Goal: Information Seeking & Learning: Learn about a topic

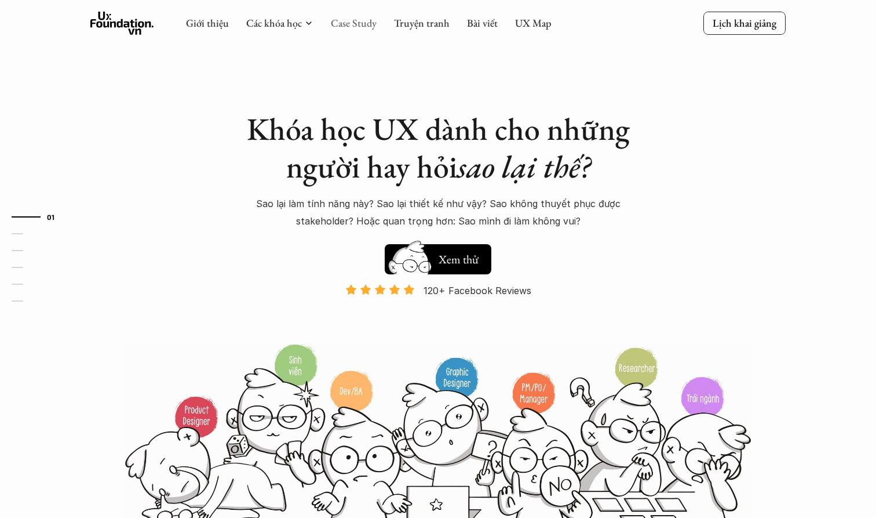
click at [363, 23] on link "Case Study" at bounding box center [354, 22] width 46 height 13
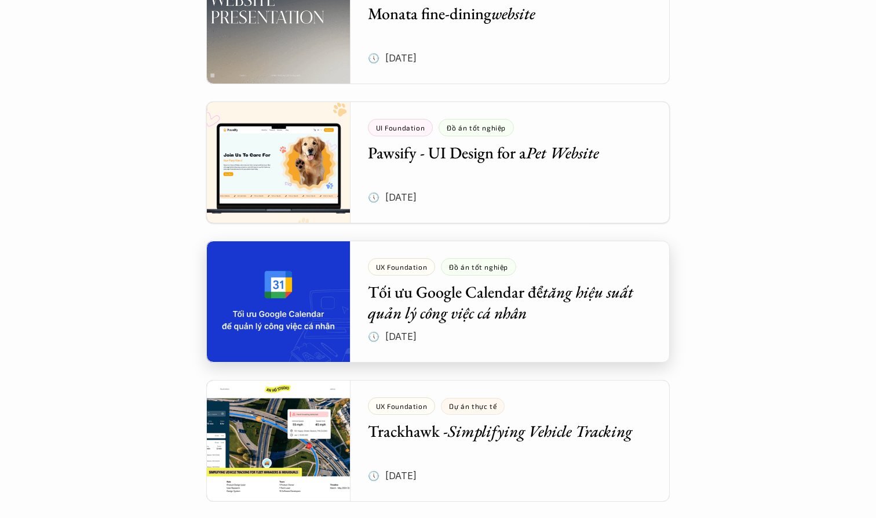
scroll to position [586, 0]
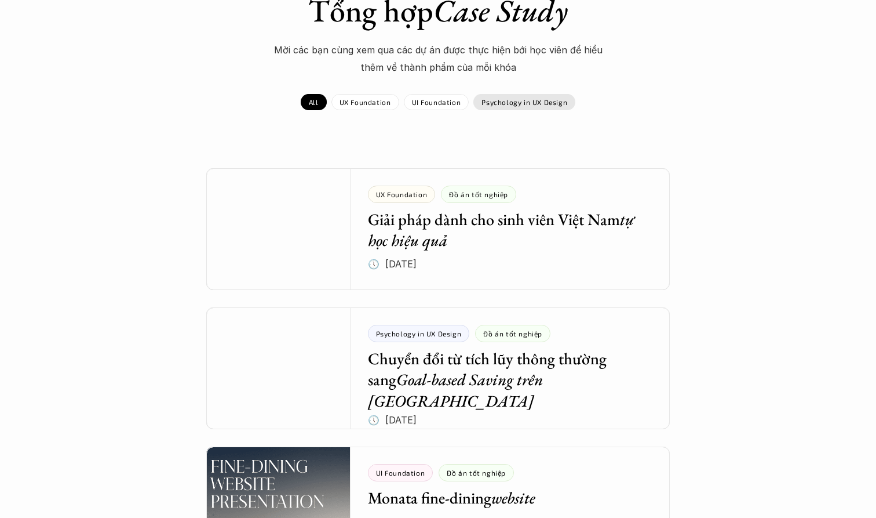
scroll to position [127, 0]
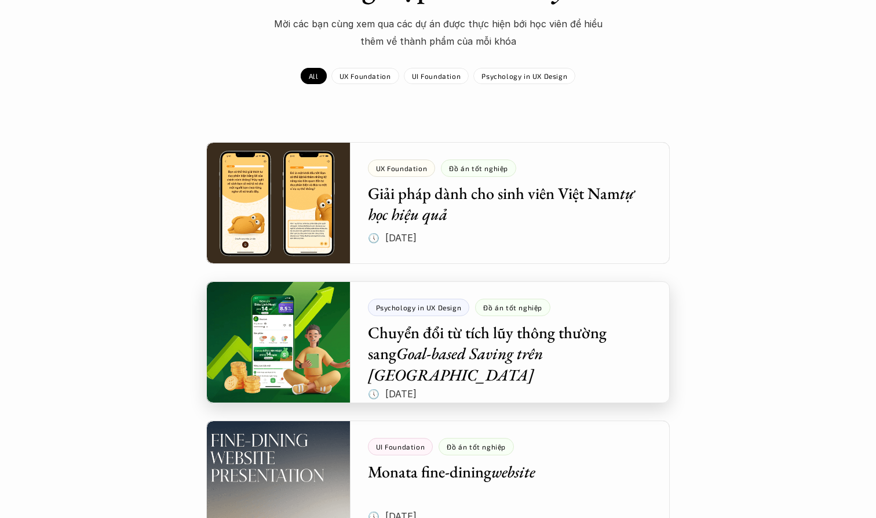
click at [491, 351] on div at bounding box center [438, 342] width 464 height 122
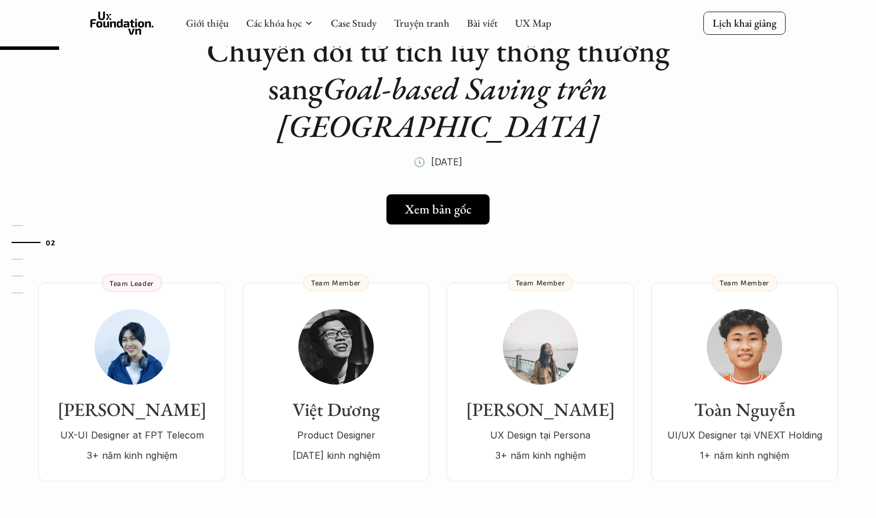
scroll to position [56, 0]
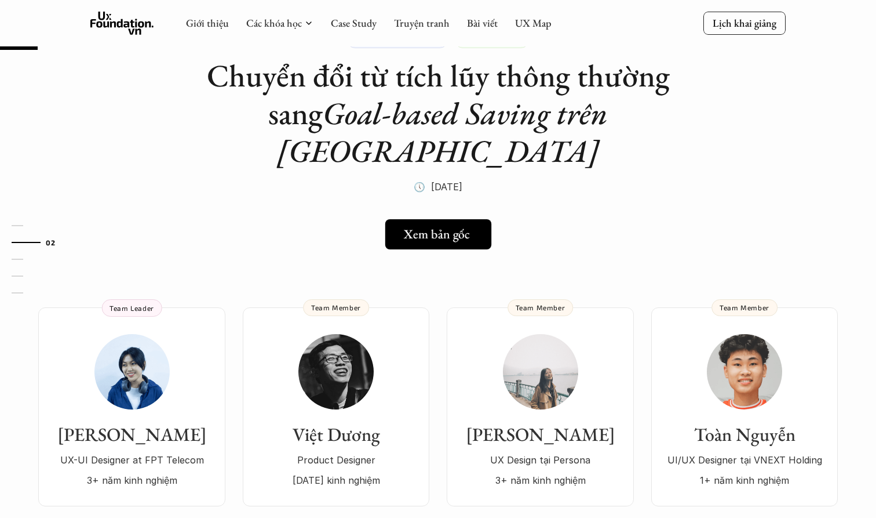
click at [437, 227] on h5 "Xem bản gốc" at bounding box center [436, 234] width 66 height 15
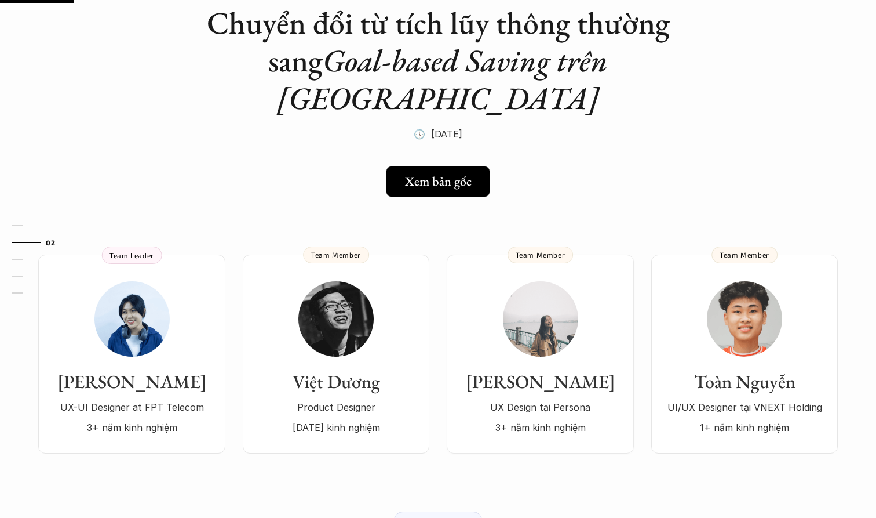
click at [479, 68] on em "Goal-based Saving trên [GEOGRAPHIC_DATA]" at bounding box center [446, 79] width 338 height 78
click at [399, 55] on em "Goal-based Saving trên [GEOGRAPHIC_DATA]" at bounding box center [446, 79] width 338 height 78
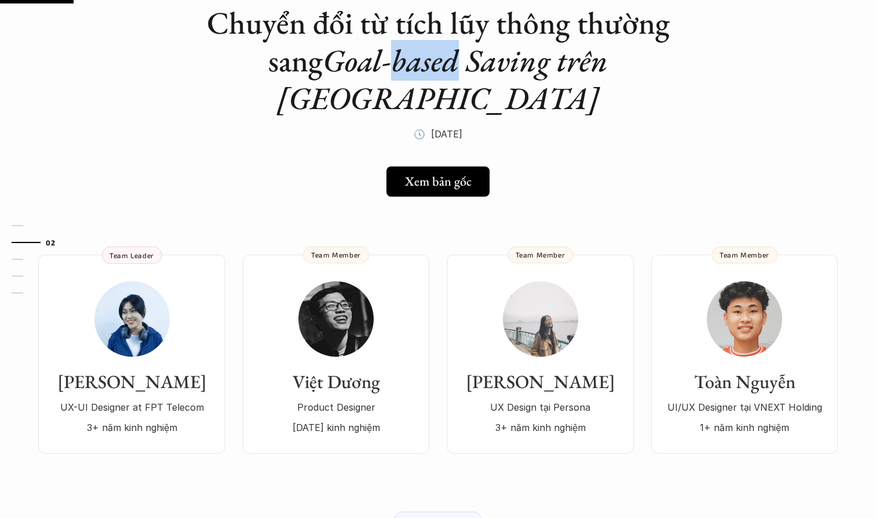
click at [326, 55] on em "Goal-based Saving trên [GEOGRAPHIC_DATA]" at bounding box center [446, 79] width 338 height 78
click at [337, 63] on em "Goal-based Saving trên [GEOGRAPHIC_DATA]" at bounding box center [446, 79] width 338 height 78
click at [387, 55] on em "Goal-based Saving trên [GEOGRAPHIC_DATA]" at bounding box center [446, 79] width 338 height 78
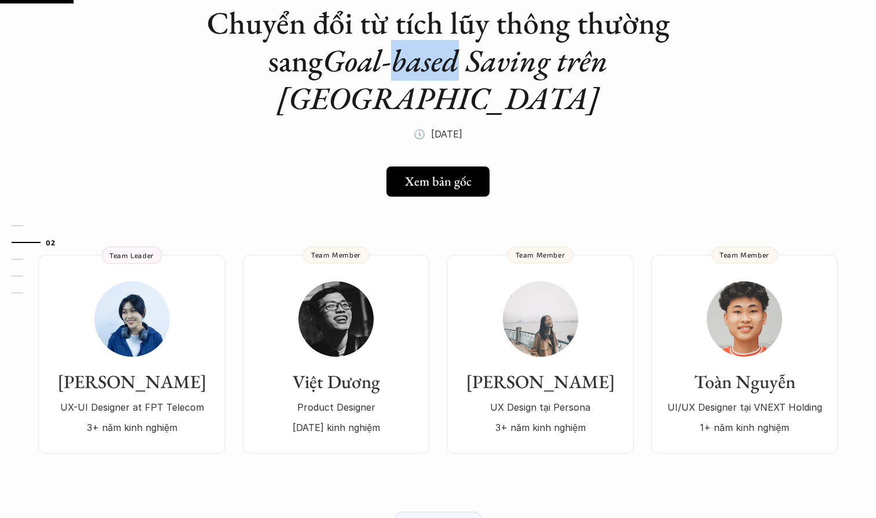
click at [473, 64] on em "Goal-based Saving trên [GEOGRAPHIC_DATA]" at bounding box center [446, 79] width 338 height 78
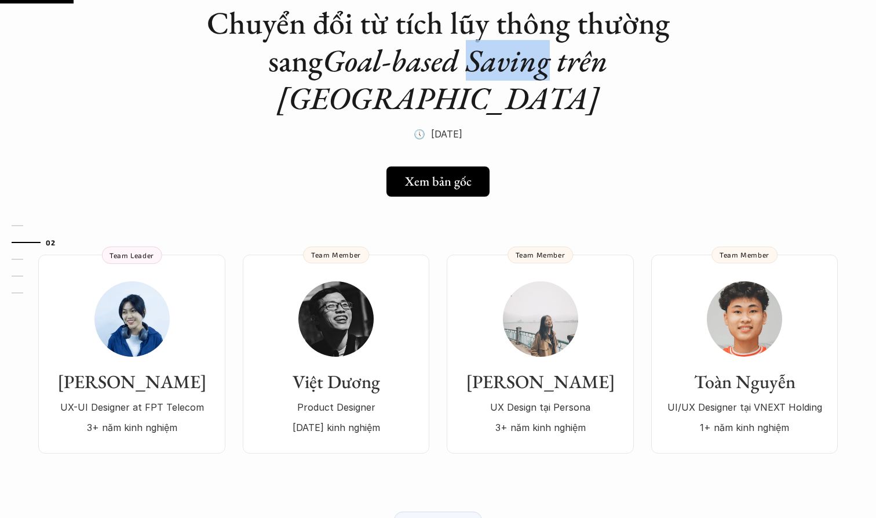
click at [473, 64] on em "Goal-based Saving trên [GEOGRAPHIC_DATA]" at bounding box center [446, 79] width 338 height 78
click at [527, 65] on em "Goal-based Saving trên [GEOGRAPHIC_DATA]" at bounding box center [446, 79] width 338 height 78
click at [615, 55] on em "Goal-based Saving trên [GEOGRAPHIC_DATA]" at bounding box center [446, 79] width 338 height 78
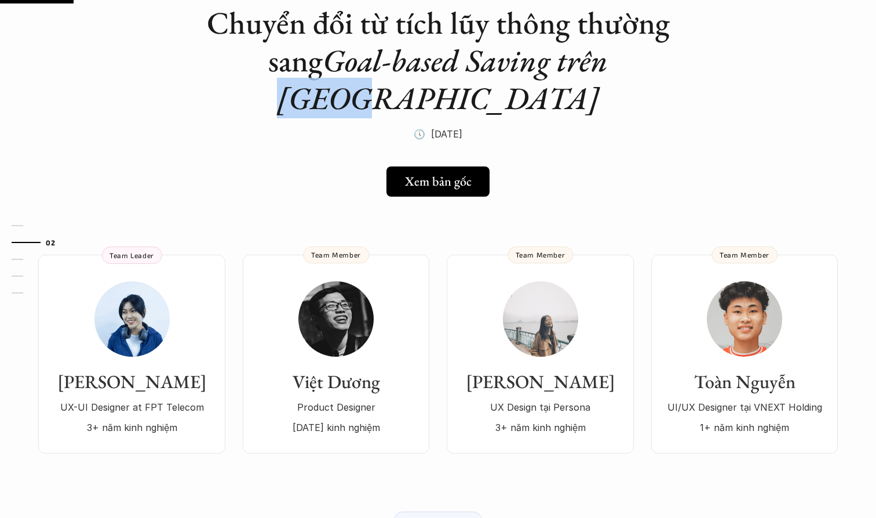
click at [548, 54] on em "Goal-based Saving trên [GEOGRAPHIC_DATA]" at bounding box center [446, 79] width 338 height 78
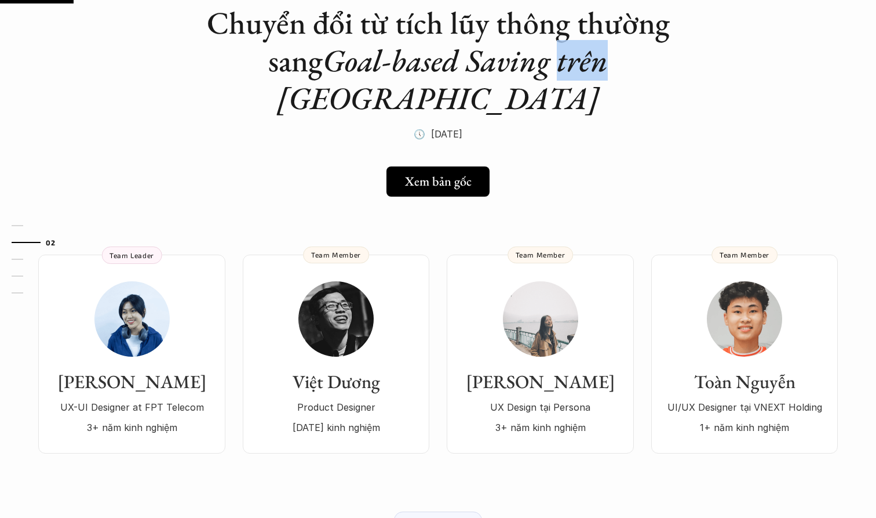
click at [479, 65] on em "Goal-based Saving trên [GEOGRAPHIC_DATA]" at bounding box center [446, 79] width 338 height 78
click at [402, 56] on em "Goal-based Saving trên [GEOGRAPHIC_DATA]" at bounding box center [446, 79] width 338 height 78
click at [327, 56] on em "Goal-based Saving trên [GEOGRAPHIC_DATA]" at bounding box center [446, 79] width 338 height 78
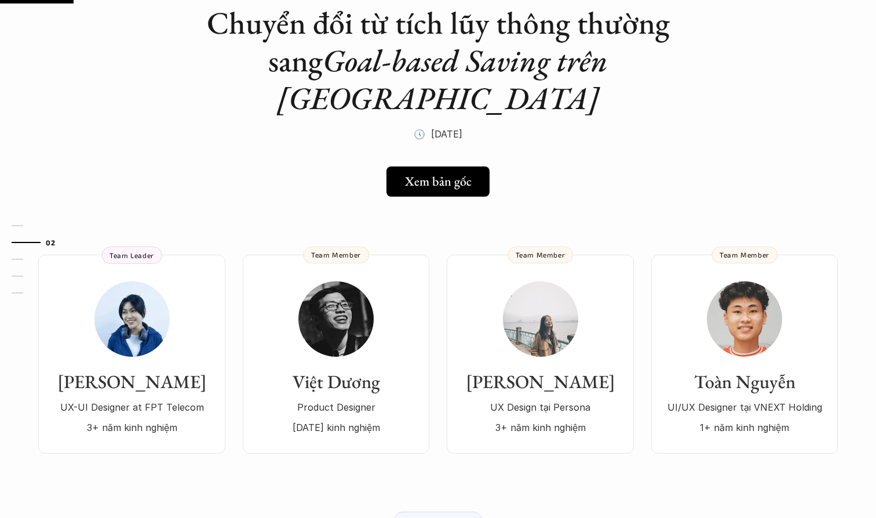
click at [327, 56] on em "Goal-based Saving trên [GEOGRAPHIC_DATA]" at bounding box center [446, 79] width 338 height 78
click at [356, 59] on em "Goal-based Saving trên [GEOGRAPHIC_DATA]" at bounding box center [446, 79] width 338 height 78
click at [352, 62] on em "Goal-based Saving trên [GEOGRAPHIC_DATA]" at bounding box center [446, 79] width 338 height 78
click at [356, 62] on em "Goal-based Saving trên [GEOGRAPHIC_DATA]" at bounding box center [446, 79] width 338 height 78
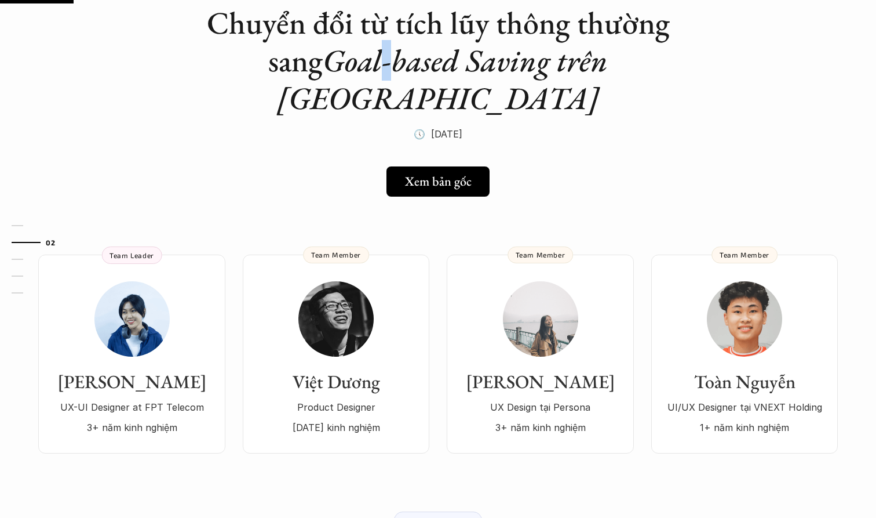
click at [356, 62] on em "Goal-based Saving trên [GEOGRAPHIC_DATA]" at bounding box center [446, 79] width 338 height 78
click at [360, 62] on em "Goal-based Saving trên [GEOGRAPHIC_DATA]" at bounding box center [446, 79] width 338 height 78
click at [308, 57] on em "Goal-based Saving trên [GEOGRAPHIC_DATA]" at bounding box center [446, 79] width 338 height 78
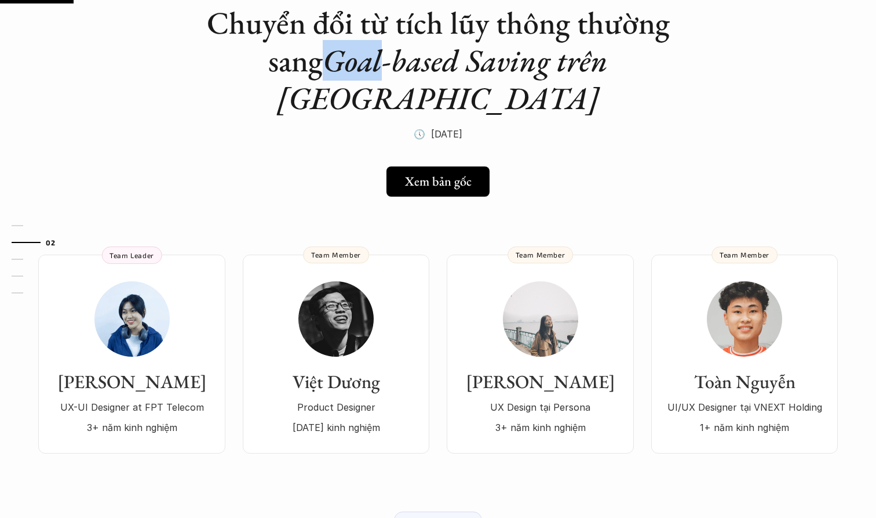
click at [435, 60] on em "Goal-based Saving trên [GEOGRAPHIC_DATA]" at bounding box center [446, 79] width 338 height 78
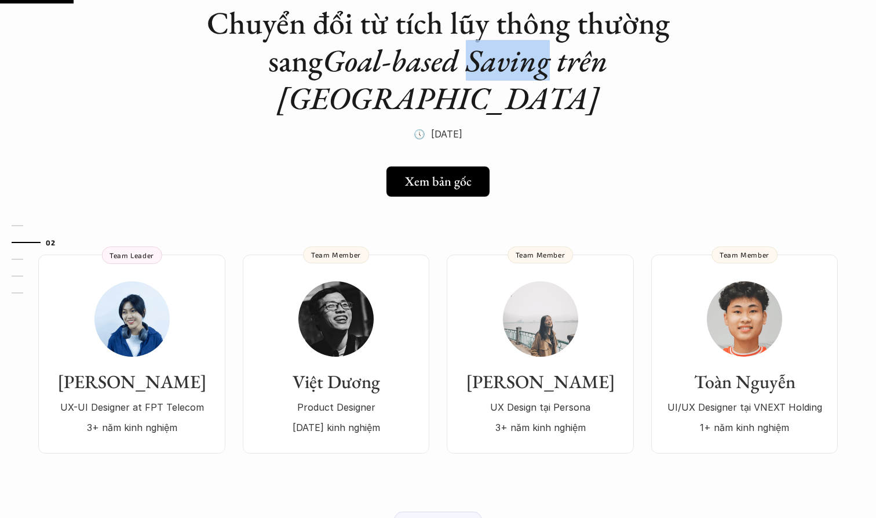
click at [561, 60] on em "Goal-based Saving trên [GEOGRAPHIC_DATA]" at bounding box center [446, 79] width 338 height 78
click at [615, 60] on em "Goal-based Saving trên [GEOGRAPHIC_DATA]" at bounding box center [446, 79] width 338 height 78
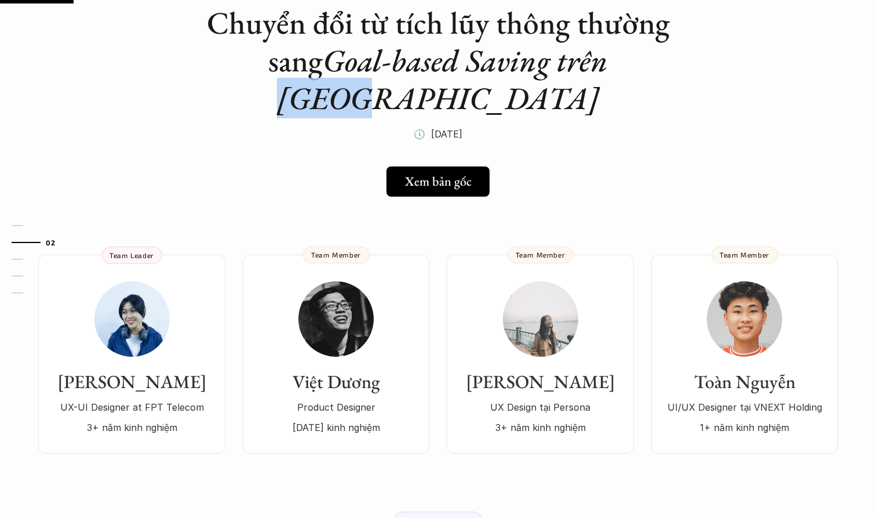
click at [560, 61] on em "Goal-based Saving trên [GEOGRAPHIC_DATA]" at bounding box center [446, 79] width 338 height 78
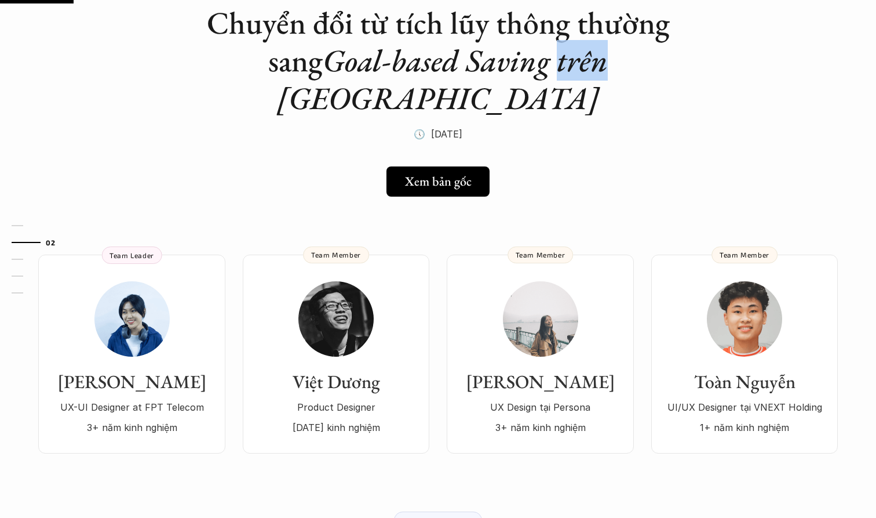
click at [491, 63] on em "Goal-based Saving trên [GEOGRAPHIC_DATA]" at bounding box center [446, 79] width 338 height 78
click at [390, 63] on em "Goal-based Saving trên [GEOGRAPHIC_DATA]" at bounding box center [446, 79] width 338 height 78
click at [317, 62] on em "Goal-based Saving trên [GEOGRAPHIC_DATA]" at bounding box center [446, 79] width 338 height 78
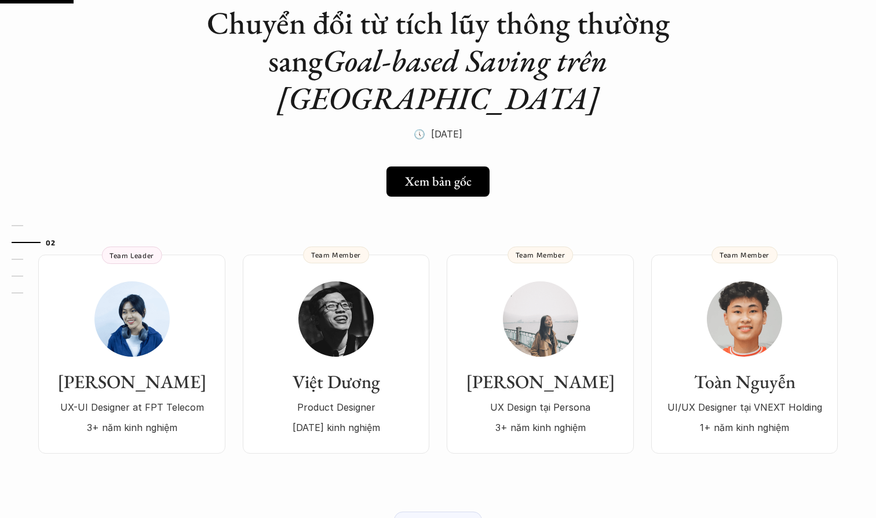
click at [317, 62] on em "Goal-based Saving trên [GEOGRAPHIC_DATA]" at bounding box center [446, 79] width 338 height 78
click at [348, 62] on em "Goal-based Saving trên [GEOGRAPHIC_DATA]" at bounding box center [446, 79] width 338 height 78
click at [370, 60] on em "Goal-based Saving trên [GEOGRAPHIC_DATA]" at bounding box center [446, 79] width 338 height 78
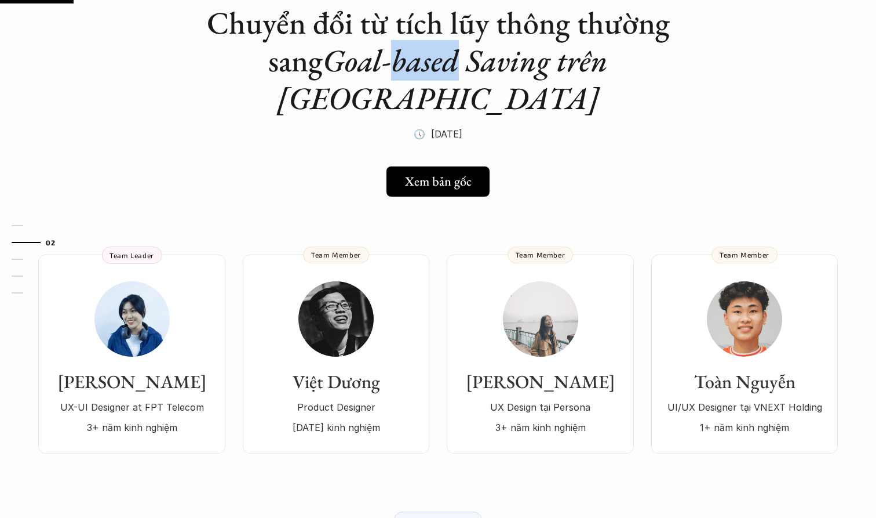
click at [465, 64] on em "Goal-based Saving trên [GEOGRAPHIC_DATA]" at bounding box center [446, 79] width 338 height 78
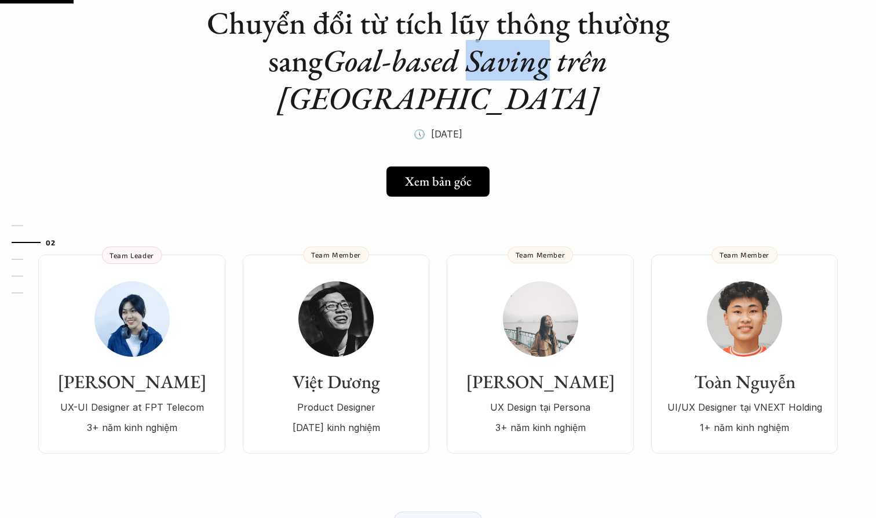
click at [523, 61] on em "Goal-based Saving trên [GEOGRAPHIC_DATA]" at bounding box center [446, 79] width 338 height 78
click at [615, 56] on em "Goal-based Saving trên [GEOGRAPHIC_DATA]" at bounding box center [446, 79] width 338 height 78
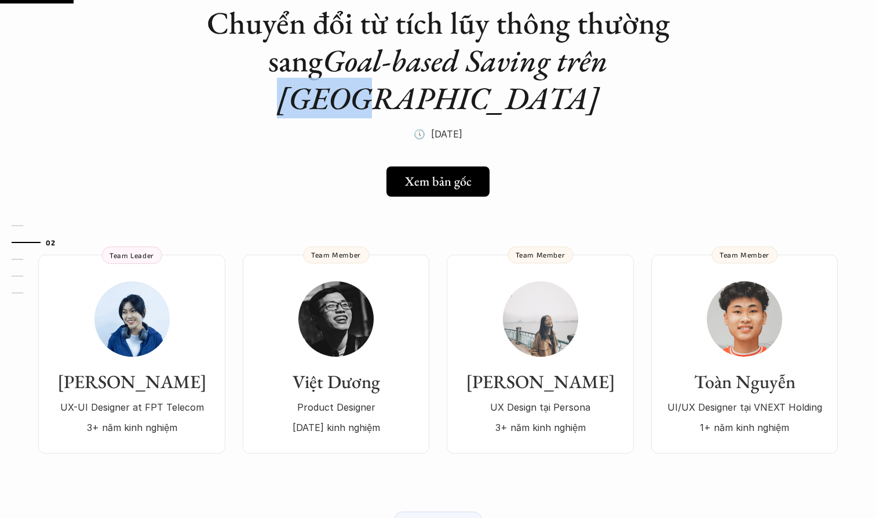
click at [518, 62] on em "Goal-based Saving trên [GEOGRAPHIC_DATA]" at bounding box center [446, 79] width 338 height 78
click at [551, 62] on em "Goal-based Saving trên [GEOGRAPHIC_DATA]" at bounding box center [446, 79] width 338 height 78
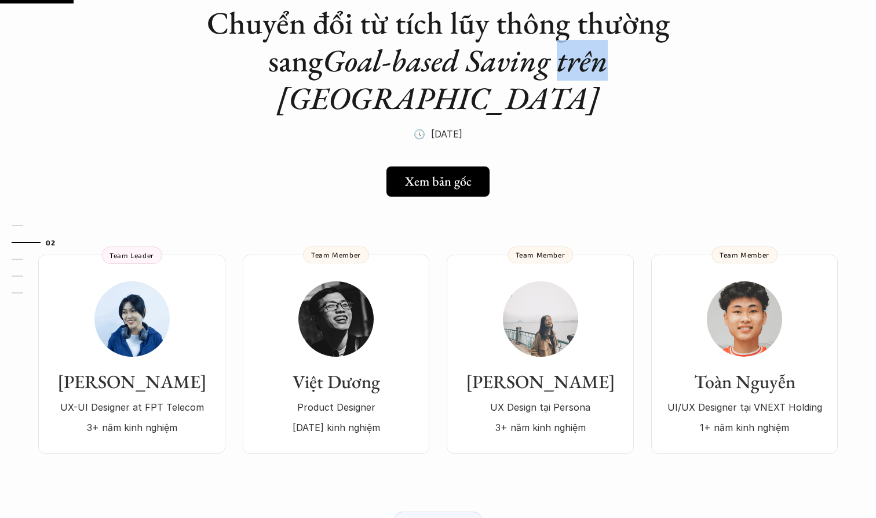
click at [478, 59] on em "Goal-based Saving trên [GEOGRAPHIC_DATA]" at bounding box center [446, 79] width 338 height 78
click at [359, 61] on em "Goal-based Saving trên [GEOGRAPHIC_DATA]" at bounding box center [446, 79] width 338 height 78
click at [348, 63] on em "Goal-based Saving trên [GEOGRAPHIC_DATA]" at bounding box center [446, 79] width 338 height 78
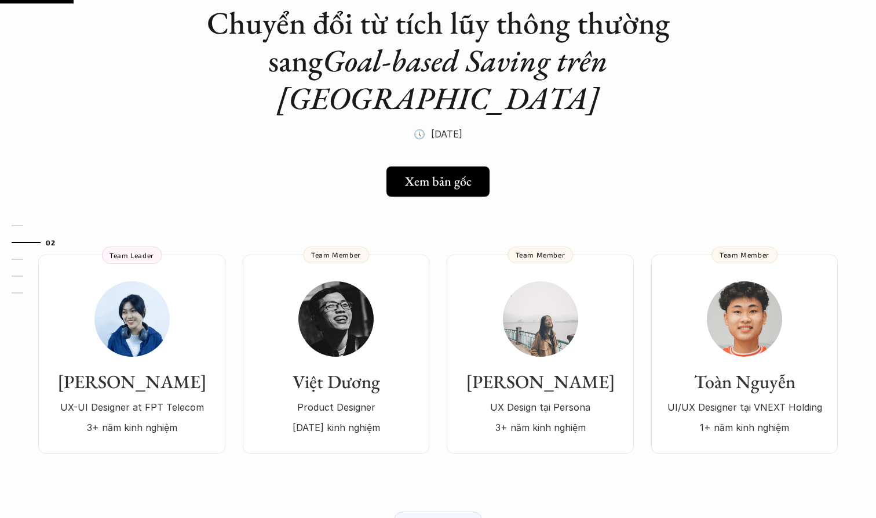
click at [348, 63] on em "Goal-based Saving trên [GEOGRAPHIC_DATA]" at bounding box center [446, 79] width 338 height 78
click at [320, 56] on em "Goal-based Saving trên [GEOGRAPHIC_DATA]" at bounding box center [446, 79] width 338 height 78
click at [349, 59] on em "Goal-based Saving trên [GEOGRAPHIC_DATA]" at bounding box center [446, 79] width 338 height 78
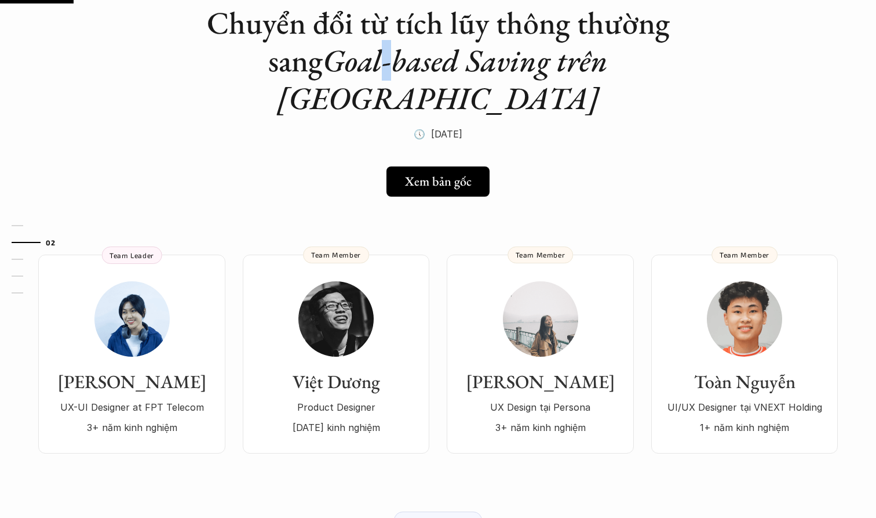
click at [371, 59] on em "Goal-based Saving trên [GEOGRAPHIC_DATA]" at bounding box center [446, 79] width 338 height 78
click at [443, 58] on em "Goal-based Saving trên [GEOGRAPHIC_DATA]" at bounding box center [446, 79] width 338 height 78
click at [549, 60] on em "Goal-based Saving trên [GEOGRAPHIC_DATA]" at bounding box center [446, 79] width 338 height 78
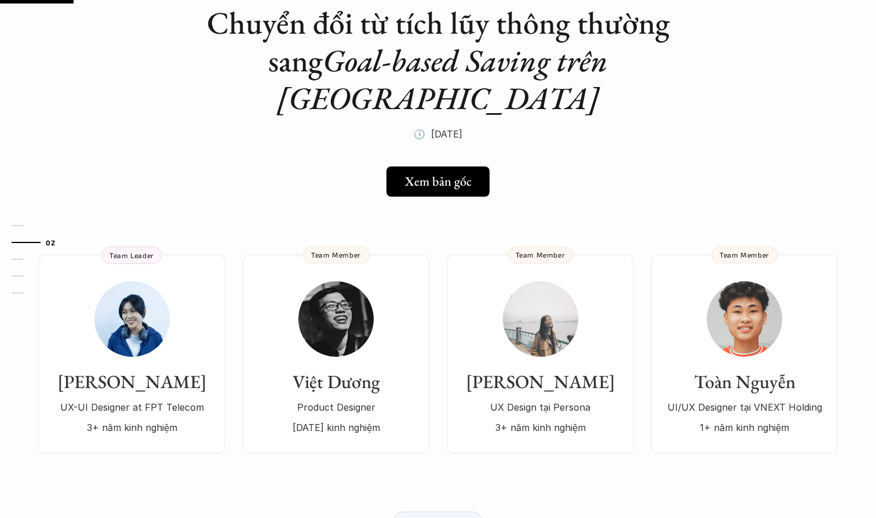
click at [549, 60] on em "Goal-based Saving trên [GEOGRAPHIC_DATA]" at bounding box center [446, 79] width 338 height 78
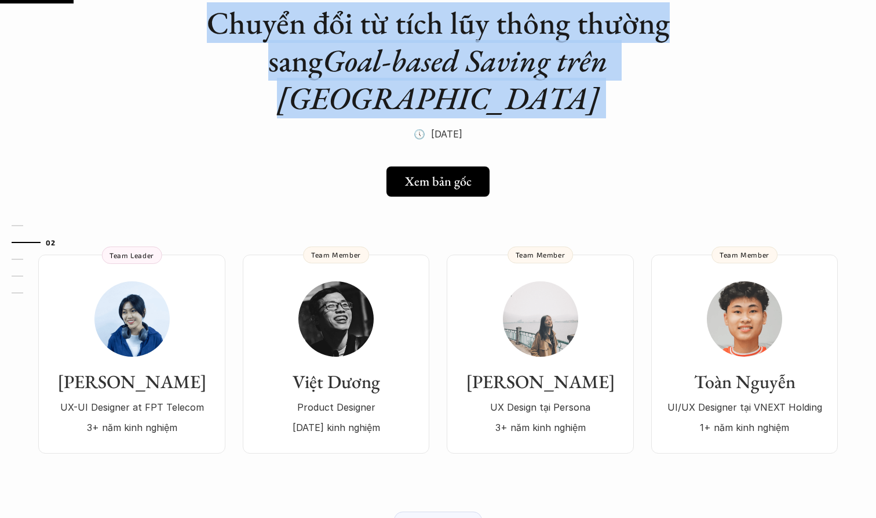
click at [615, 63] on em "Goal-based Saving trên [GEOGRAPHIC_DATA]" at bounding box center [446, 79] width 338 height 78
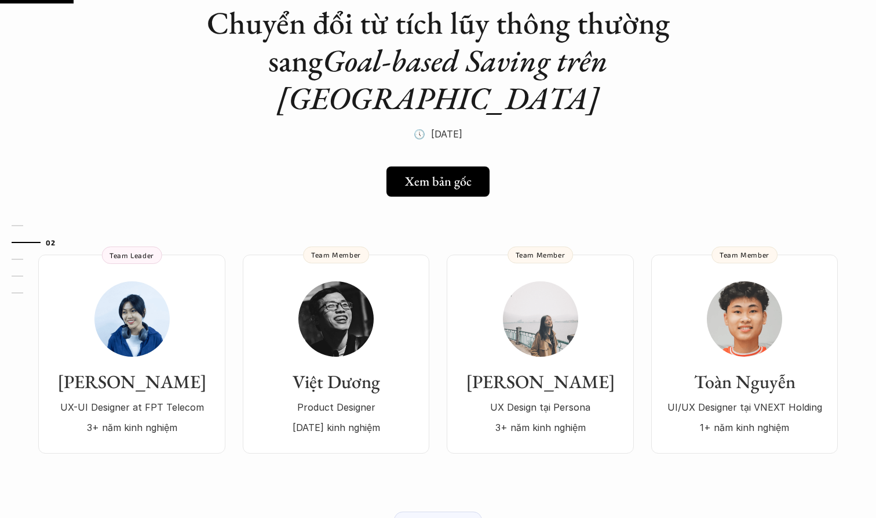
click at [615, 63] on em "Goal-based Saving trên [GEOGRAPHIC_DATA]" at bounding box center [446, 79] width 338 height 78
click at [545, 68] on em "Goal-based Saving trên [GEOGRAPHIC_DATA]" at bounding box center [446, 79] width 338 height 78
click at [500, 64] on em "Goal-based Saving trên [GEOGRAPHIC_DATA]" at bounding box center [446, 79] width 338 height 78
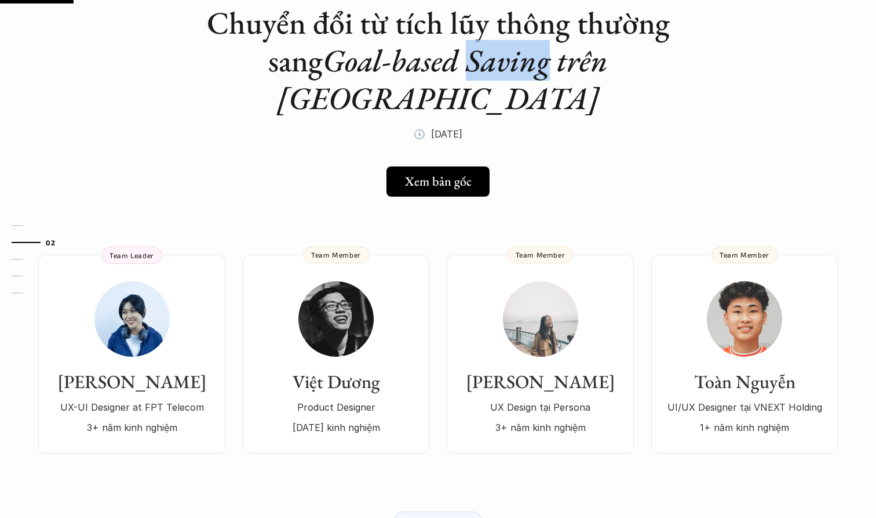
click at [402, 64] on em "Goal-based Saving trên [GEOGRAPHIC_DATA]" at bounding box center [446, 79] width 338 height 78
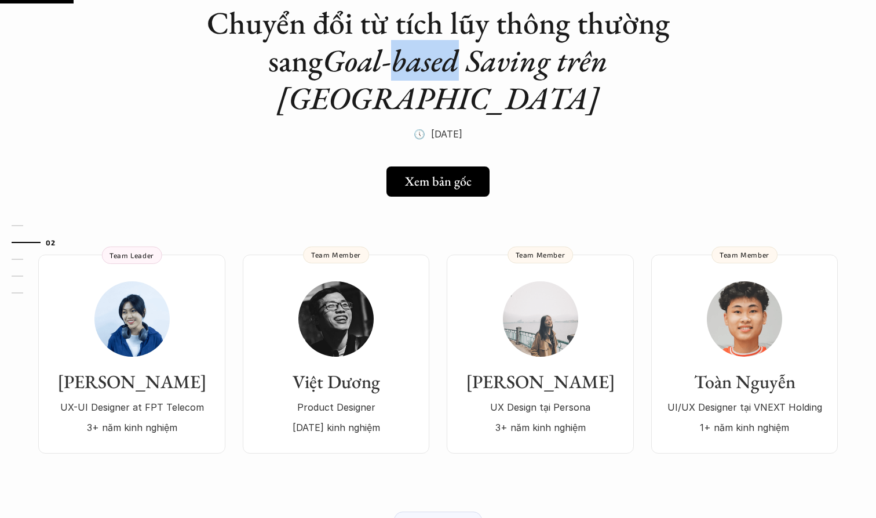
click at [303, 60] on em "Goal-based Saving trên [GEOGRAPHIC_DATA]" at bounding box center [446, 79] width 338 height 78
click at [354, 62] on em "Goal-based Saving trên [GEOGRAPHIC_DATA]" at bounding box center [446, 79] width 338 height 78
click at [350, 61] on em "Goal-based Saving trên [GEOGRAPHIC_DATA]" at bounding box center [446, 79] width 338 height 78
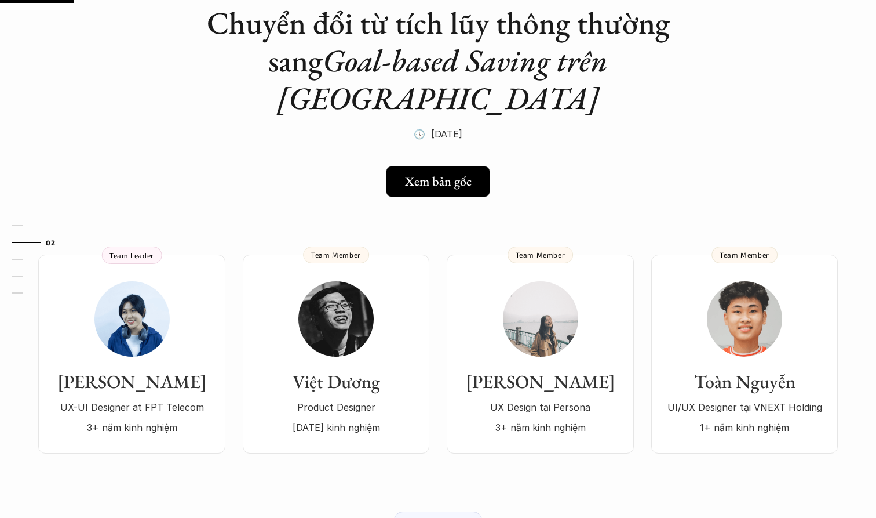
click at [350, 61] on em "Goal-based Saving trên [GEOGRAPHIC_DATA]" at bounding box center [446, 79] width 338 height 78
click at [373, 59] on em "Goal-based Saving trên [GEOGRAPHIC_DATA]" at bounding box center [446, 79] width 338 height 78
click at [446, 57] on em "Goal-based Saving trên [GEOGRAPHIC_DATA]" at bounding box center [446, 79] width 338 height 78
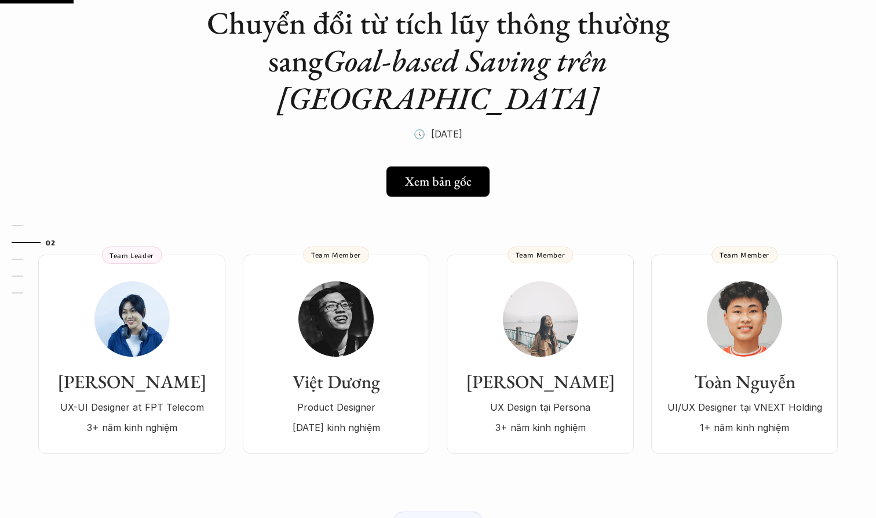
click at [446, 57] on em "Goal-based Saving trên [GEOGRAPHIC_DATA]" at bounding box center [446, 79] width 338 height 78
click at [539, 57] on em "Goal-based Saving trên [GEOGRAPHIC_DATA]" at bounding box center [446, 79] width 338 height 78
click at [615, 61] on em "Goal-based Saving trên [GEOGRAPHIC_DATA]" at bounding box center [446, 79] width 338 height 78
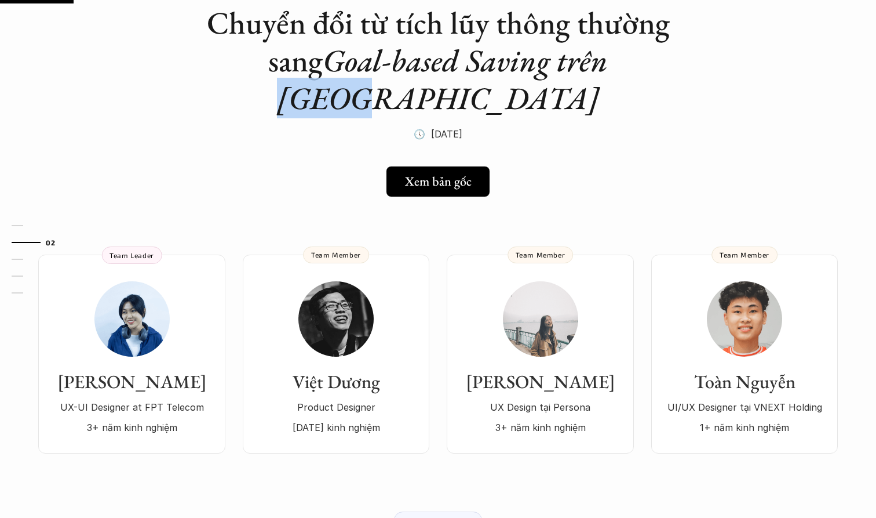
click at [574, 61] on em "Goal-based Saving trên [GEOGRAPHIC_DATA]" at bounding box center [446, 79] width 338 height 78
click at [557, 61] on em "Goal-based Saving trên [GEOGRAPHIC_DATA]" at bounding box center [446, 79] width 338 height 78
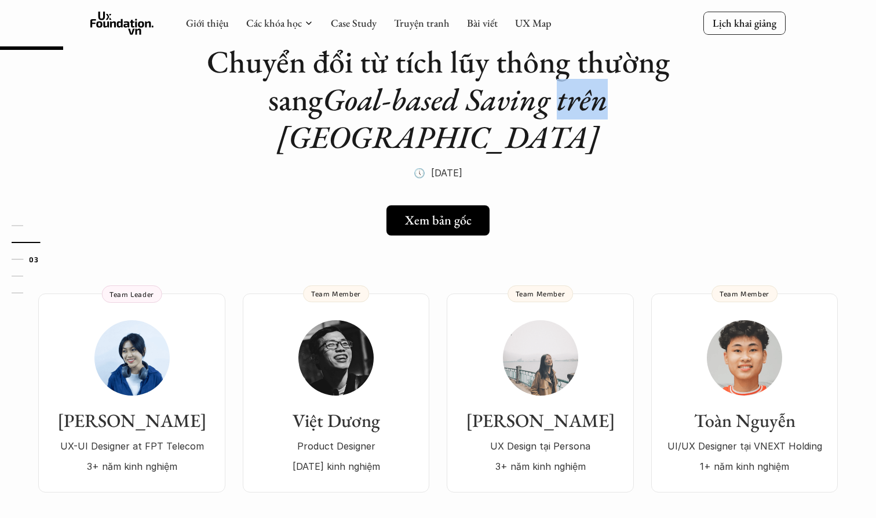
scroll to position [64, 0]
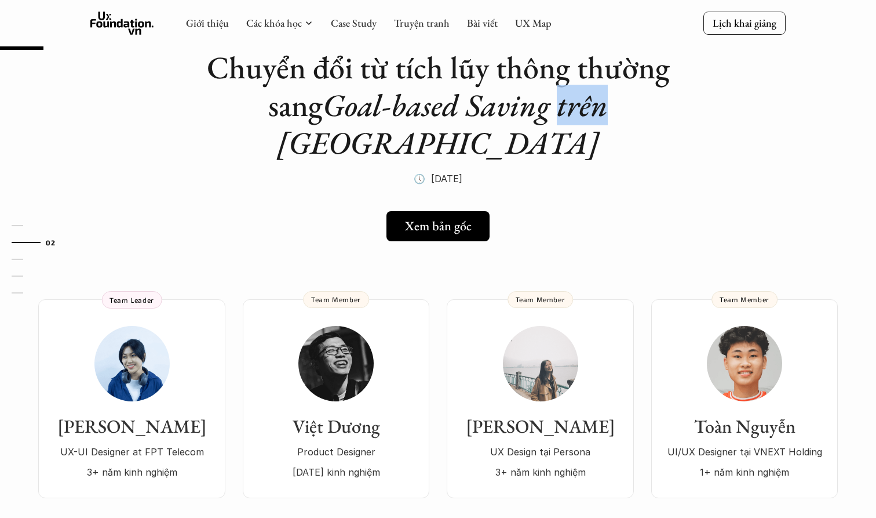
click at [538, 115] on em "Goal-based Saving trên [GEOGRAPHIC_DATA]" at bounding box center [446, 124] width 338 height 78
click at [538, 106] on em "Goal-based Saving trên [GEOGRAPHIC_DATA]" at bounding box center [446, 124] width 338 height 78
click at [498, 106] on em "Goal-based Saving trên [GEOGRAPHIC_DATA]" at bounding box center [446, 124] width 338 height 78
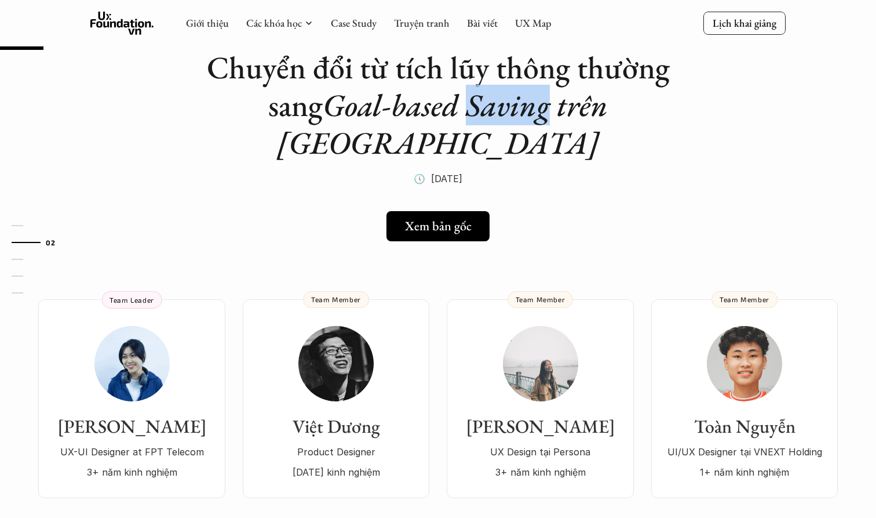
click at [432, 104] on em "Goal-based Saving trên [GEOGRAPHIC_DATA]" at bounding box center [446, 124] width 338 height 78
click at [392, 104] on em "Goal-based Saving trên [GEOGRAPHIC_DATA]" at bounding box center [446, 124] width 338 height 78
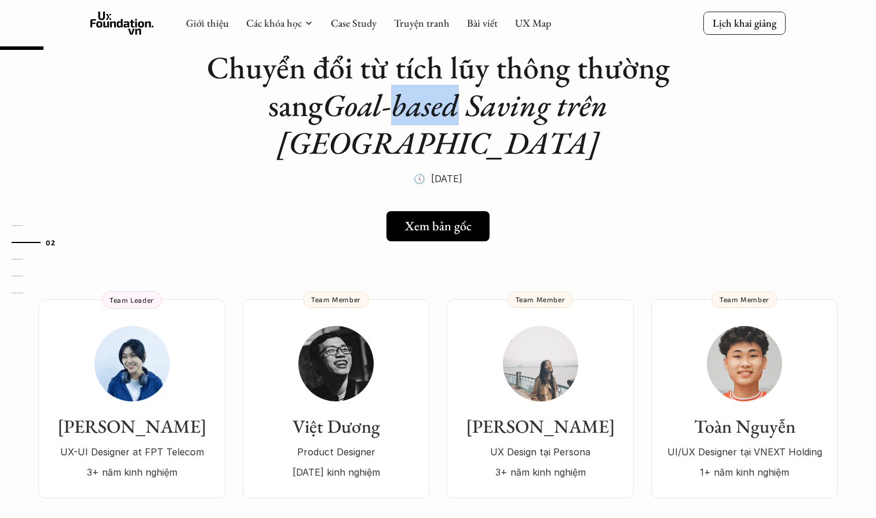
click at [288, 110] on em "Goal-based Saving trên [GEOGRAPHIC_DATA]" at bounding box center [446, 124] width 338 height 78
click at [355, 103] on em "Goal-based Saving trên [GEOGRAPHIC_DATA]" at bounding box center [446, 124] width 338 height 78
click at [351, 106] on em "Goal-based Saving trên [GEOGRAPHIC_DATA]" at bounding box center [446, 124] width 338 height 78
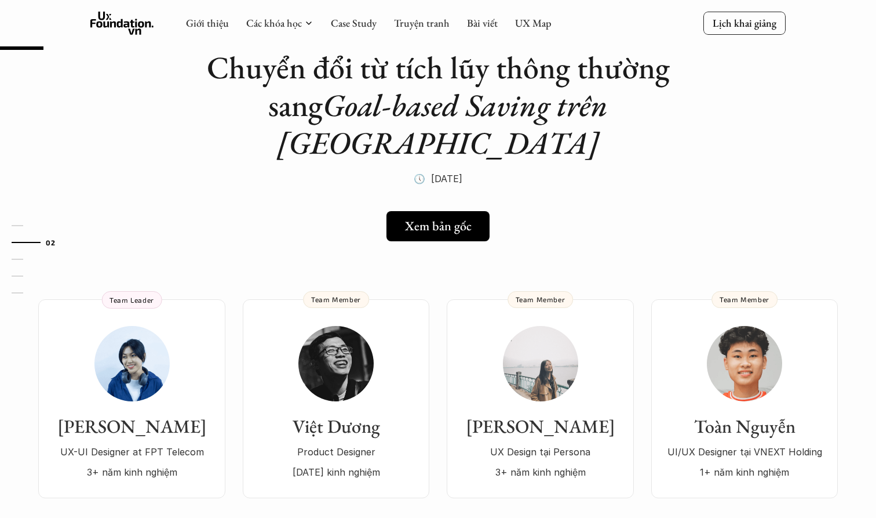
click at [351, 106] on em "Goal-based Saving trên [GEOGRAPHIC_DATA]" at bounding box center [446, 124] width 338 height 78
click at [451, 105] on em "Goal-based Saving trên [GEOGRAPHIC_DATA]" at bounding box center [446, 124] width 338 height 78
click at [555, 101] on em "Goal-based Saving trên [GEOGRAPHIC_DATA]" at bounding box center [446, 124] width 338 height 78
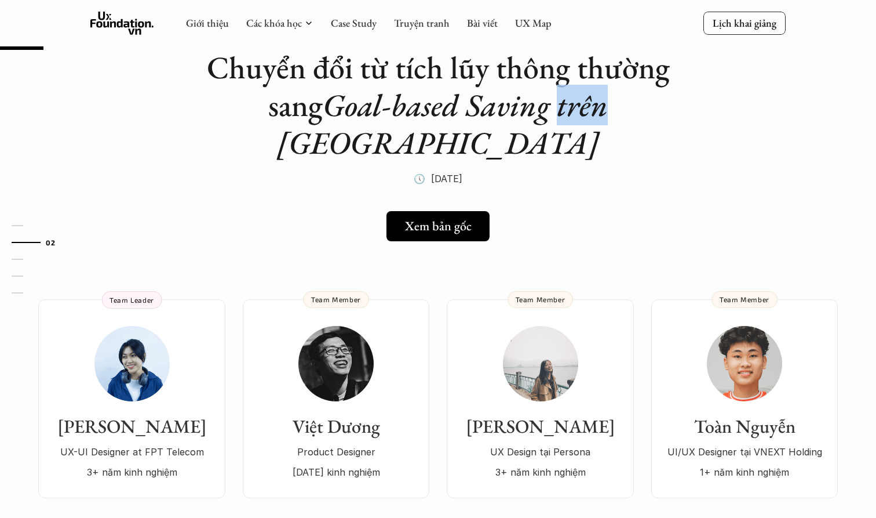
click at [615, 102] on em "Goal-based Saving trên [GEOGRAPHIC_DATA]" at bounding box center [446, 124] width 338 height 78
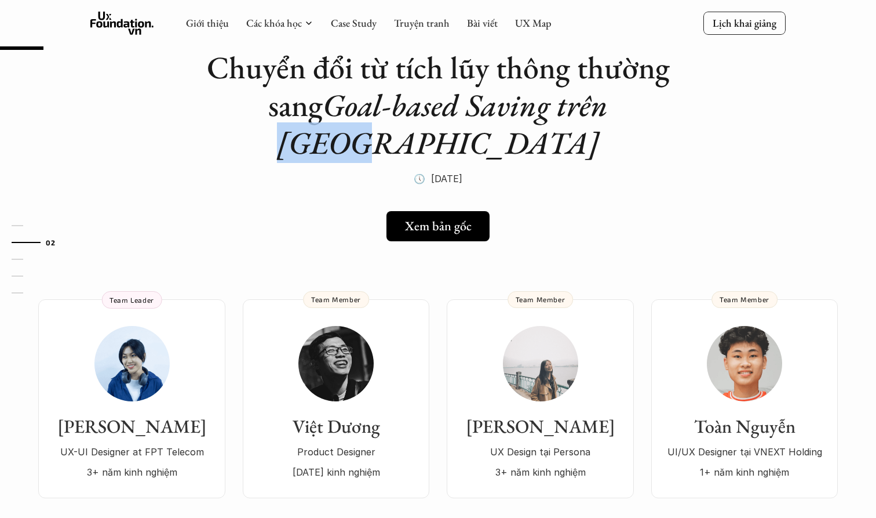
click at [565, 105] on em "Goal-based Saving trên [GEOGRAPHIC_DATA]" at bounding box center [446, 124] width 338 height 78
click at [518, 104] on em "Goal-based Saving trên [GEOGRAPHIC_DATA]" at bounding box center [446, 124] width 338 height 78
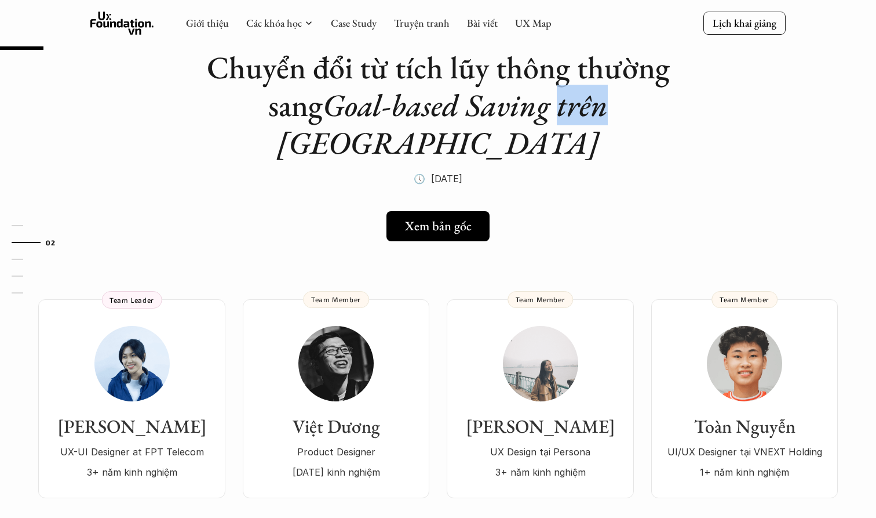
click at [517, 103] on em "Goal-based Saving trên [GEOGRAPHIC_DATA]" at bounding box center [446, 124] width 338 height 78
click at [424, 97] on em "Goal-based Saving trên [GEOGRAPHIC_DATA]" at bounding box center [446, 124] width 338 height 78
click at [277, 99] on h1 "Chuyển đổi từ tích lũy thông thường sang Goal-based Saving trên Tikop" at bounding box center [438, 105] width 464 height 112
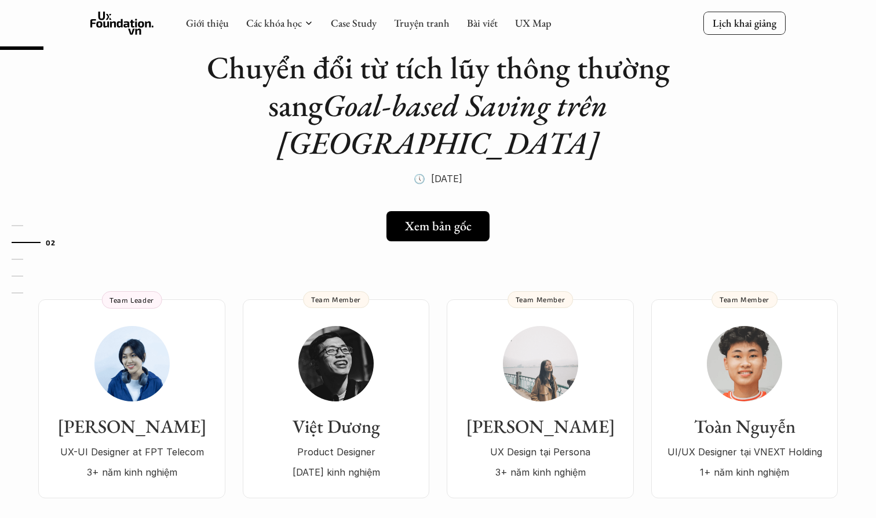
click at [277, 99] on h1 "Chuyển đổi từ tích lũy thông thường sang Goal-based Saving trên Tikop" at bounding box center [438, 105] width 464 height 112
